Goal: Information Seeking & Learning: Check status

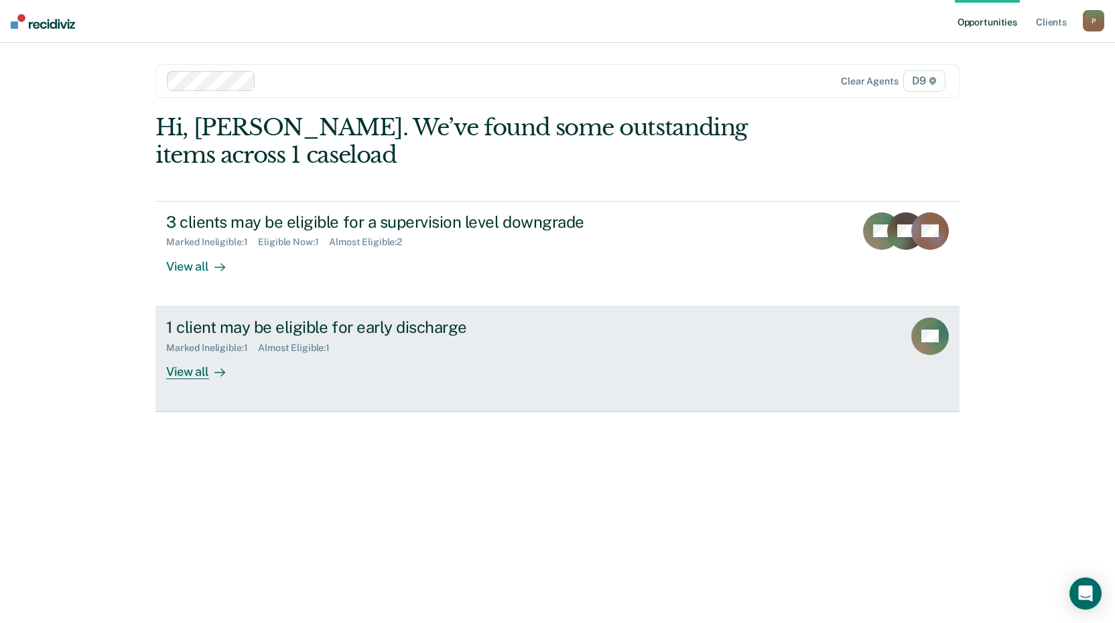
click at [556, 398] on link "1 client may be eligible for early discharge Marked Ineligible : 1 Almost Eligi…" at bounding box center [557, 359] width 804 height 105
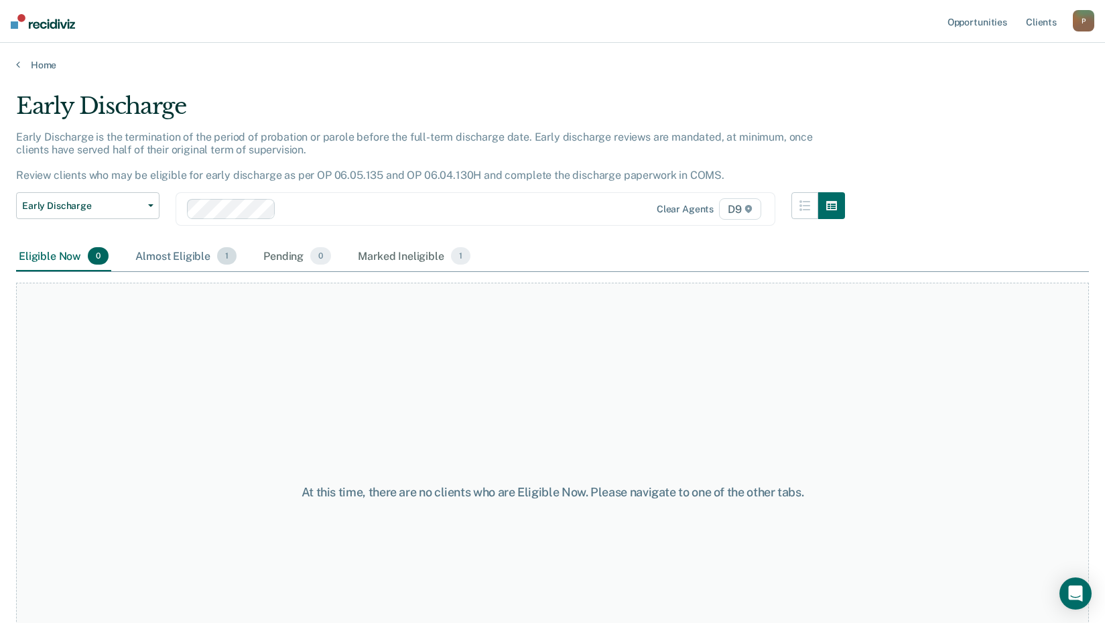
click at [200, 255] on div "Almost Eligible 1" at bounding box center [186, 256] width 107 height 29
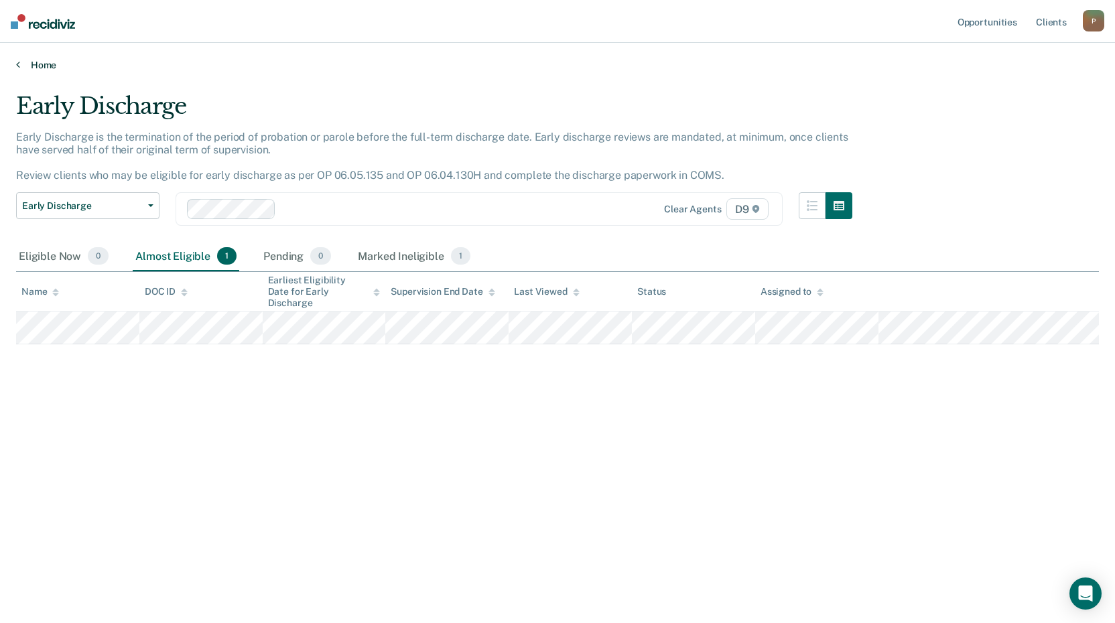
click at [40, 64] on link "Home" at bounding box center [557, 65] width 1082 height 12
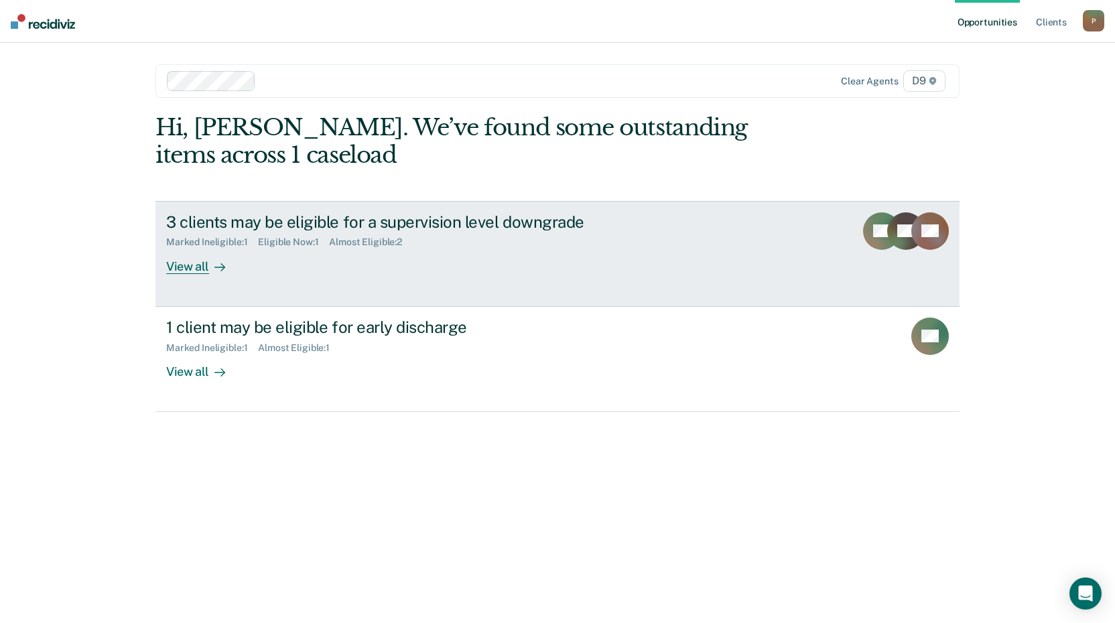
click at [334, 235] on div "Marked Ineligible : 1 Eligible Now : 1 Almost Eligible : 2" at bounding box center [401, 239] width 470 height 17
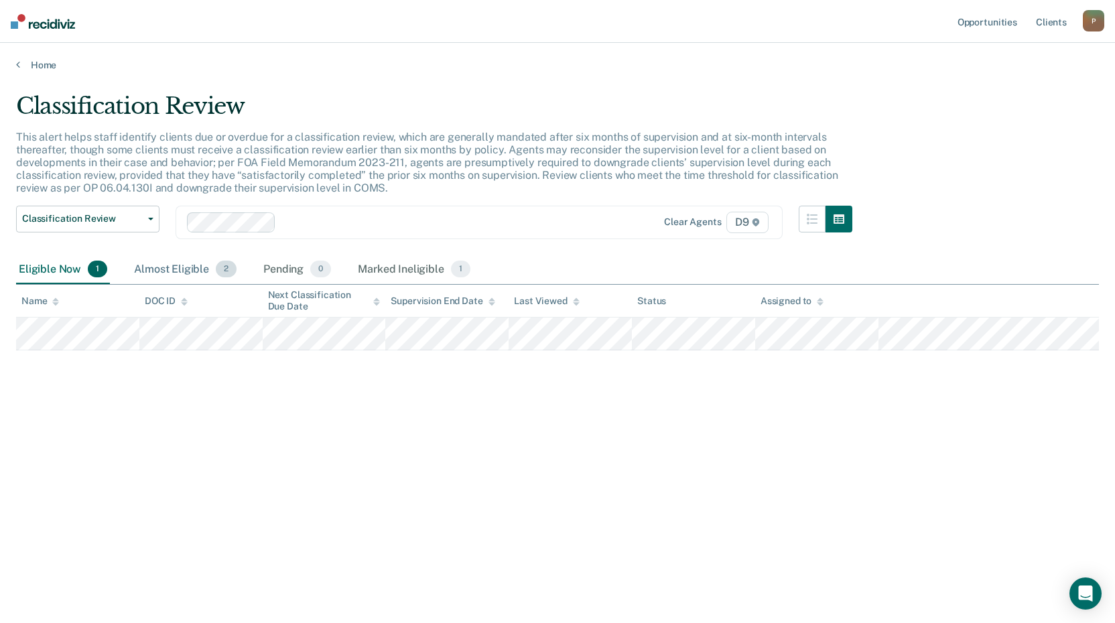
click at [165, 271] on div "Almost Eligible 2" at bounding box center [185, 269] width 108 height 29
